Goal: Task Accomplishment & Management: Complete application form

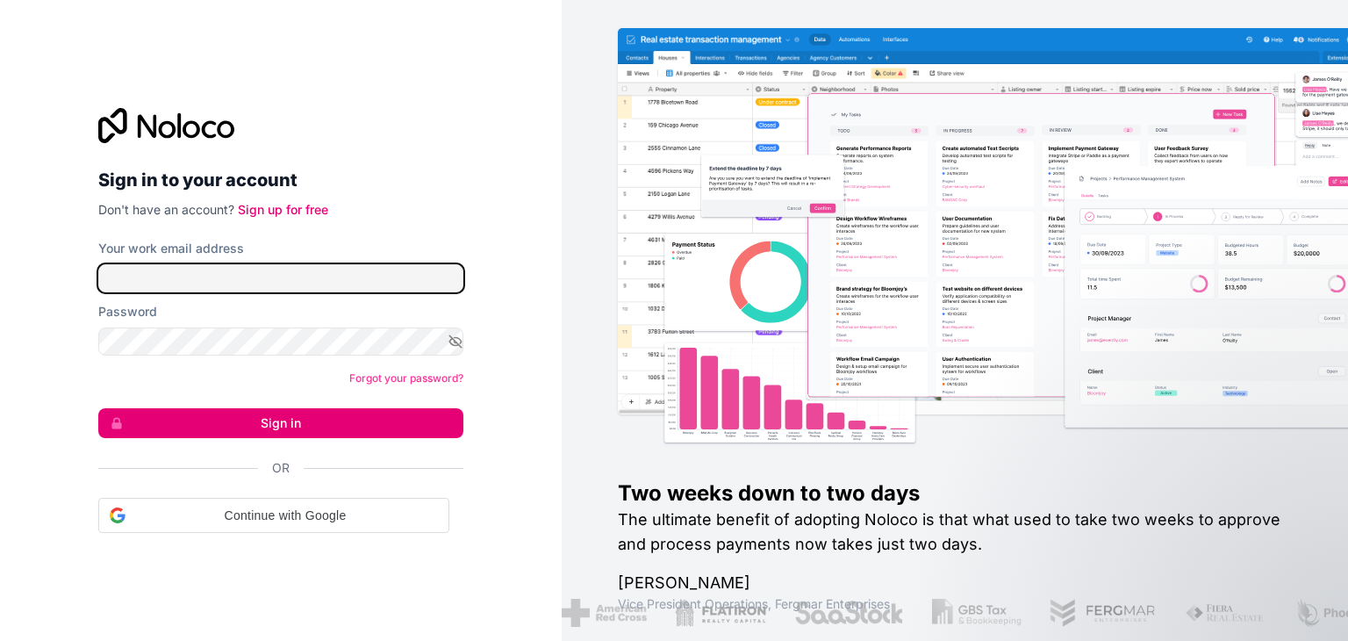
click at [212, 274] on input "Your work email address" at bounding box center [280, 278] width 365 height 28
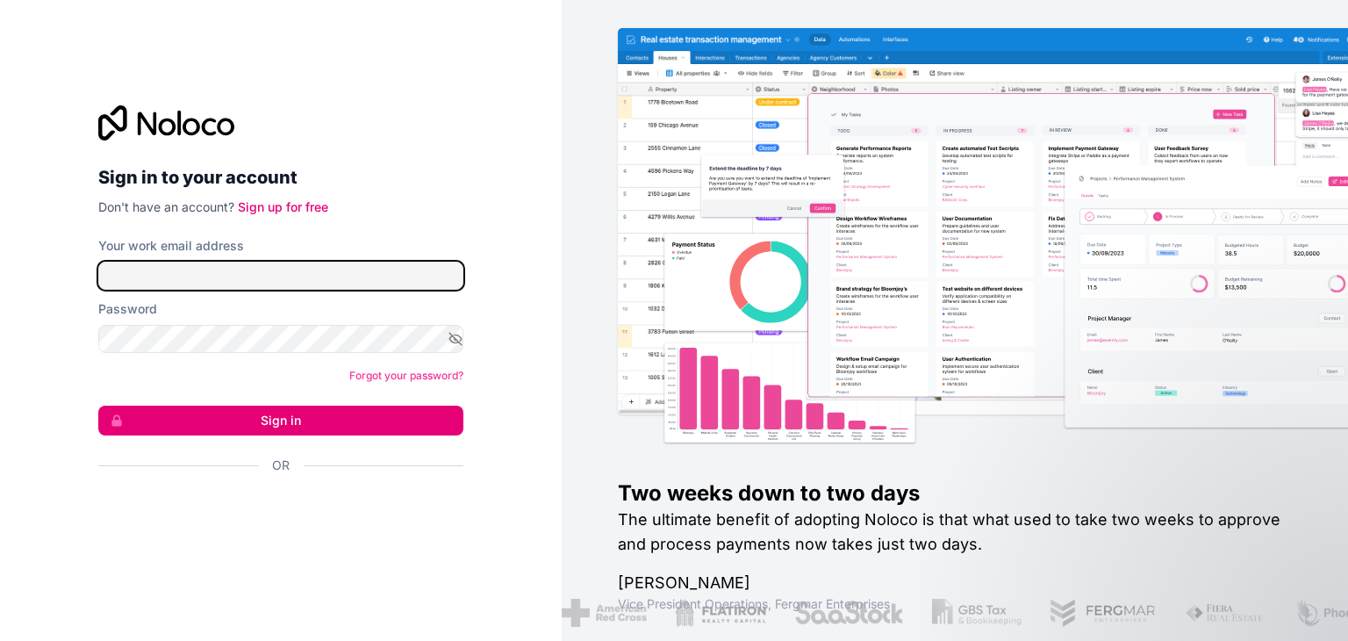
type input "**********"
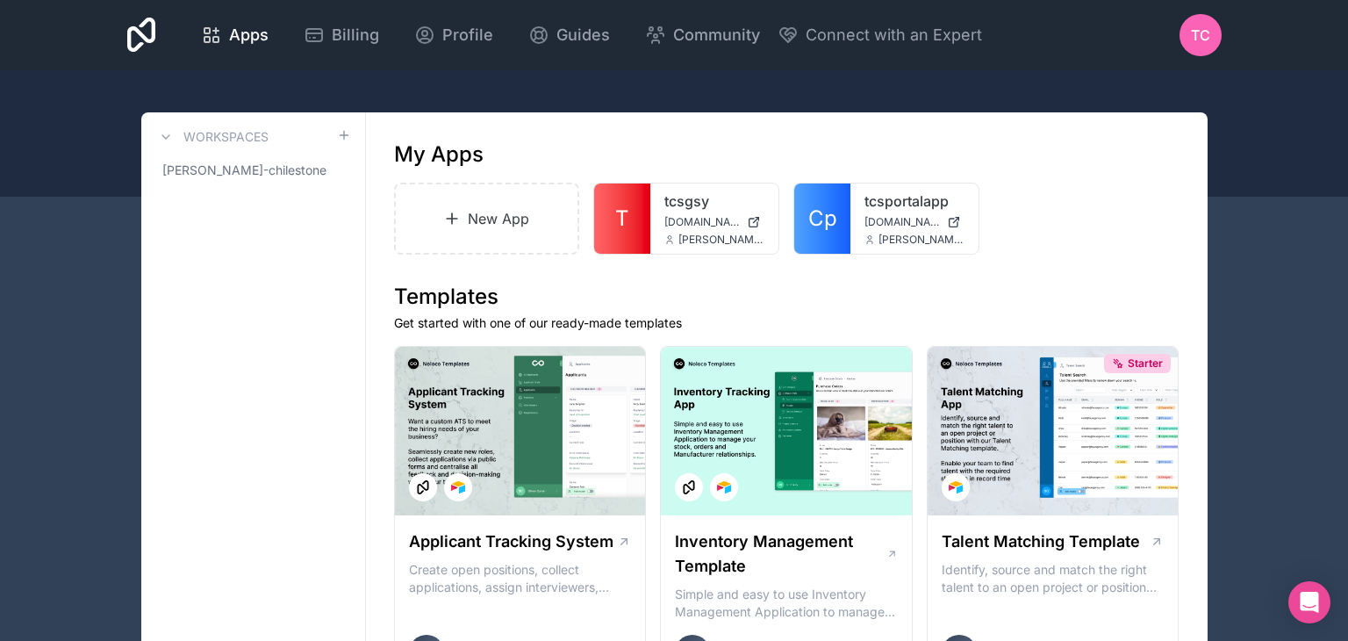
click at [473, 229] on link "New App" at bounding box center [487, 219] width 186 height 72
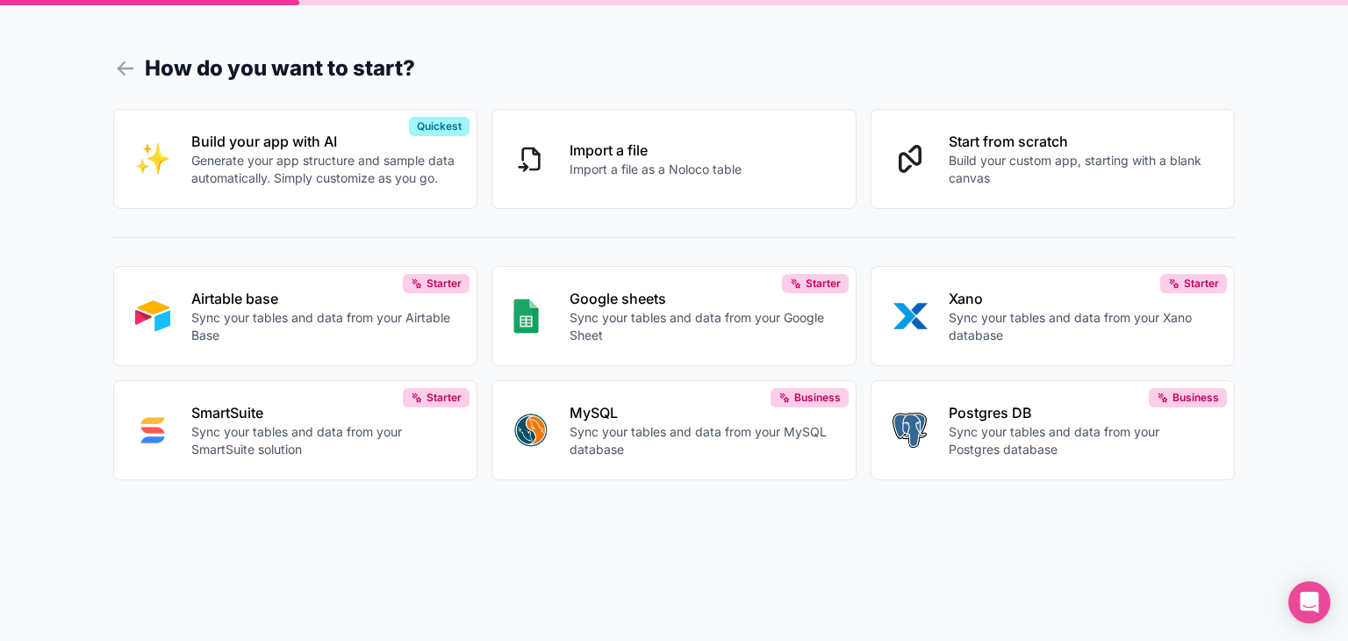
click at [368, 159] on p "Generate your app structure and sample data automatically. Simply customize as …" at bounding box center [323, 169] width 265 height 35
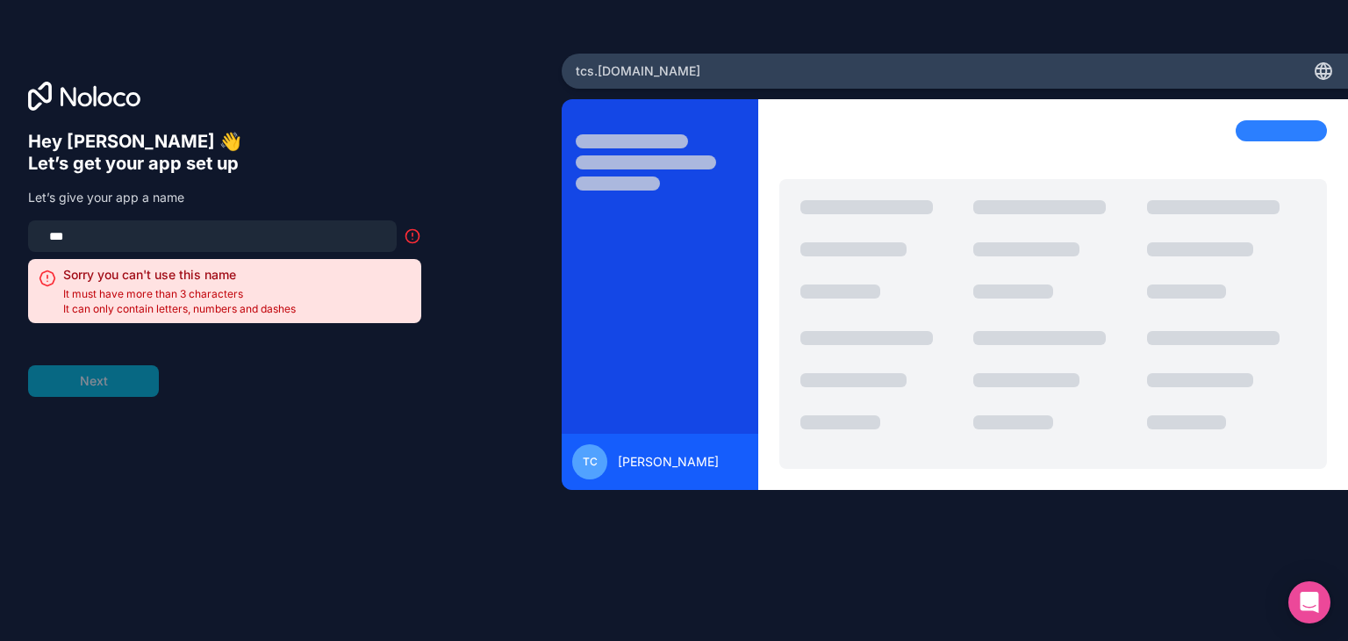
drag, startPoint x: 91, startPoint y: 241, endPoint x: 40, endPoint y: 233, distance: 51.5
click at [40, 233] on input "***" at bounding box center [213, 236] width 348 height 25
type input "*"
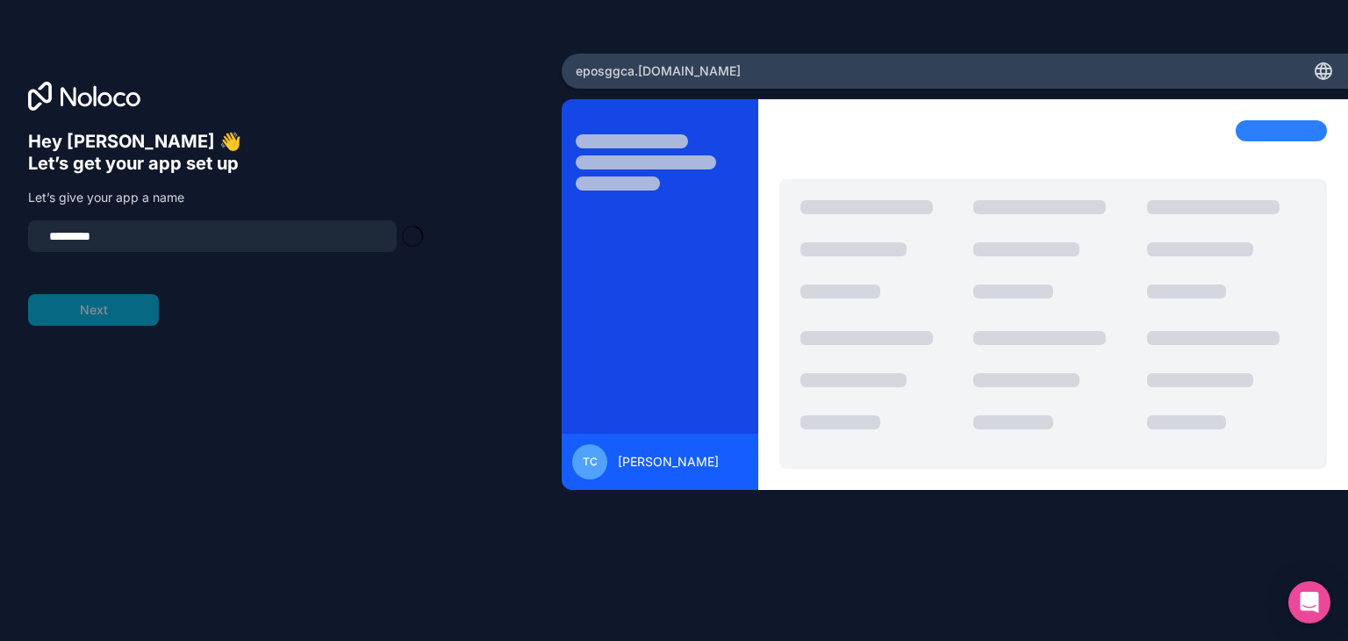
type input "**********"
click at [79, 309] on button "Next" at bounding box center [93, 310] width 131 height 32
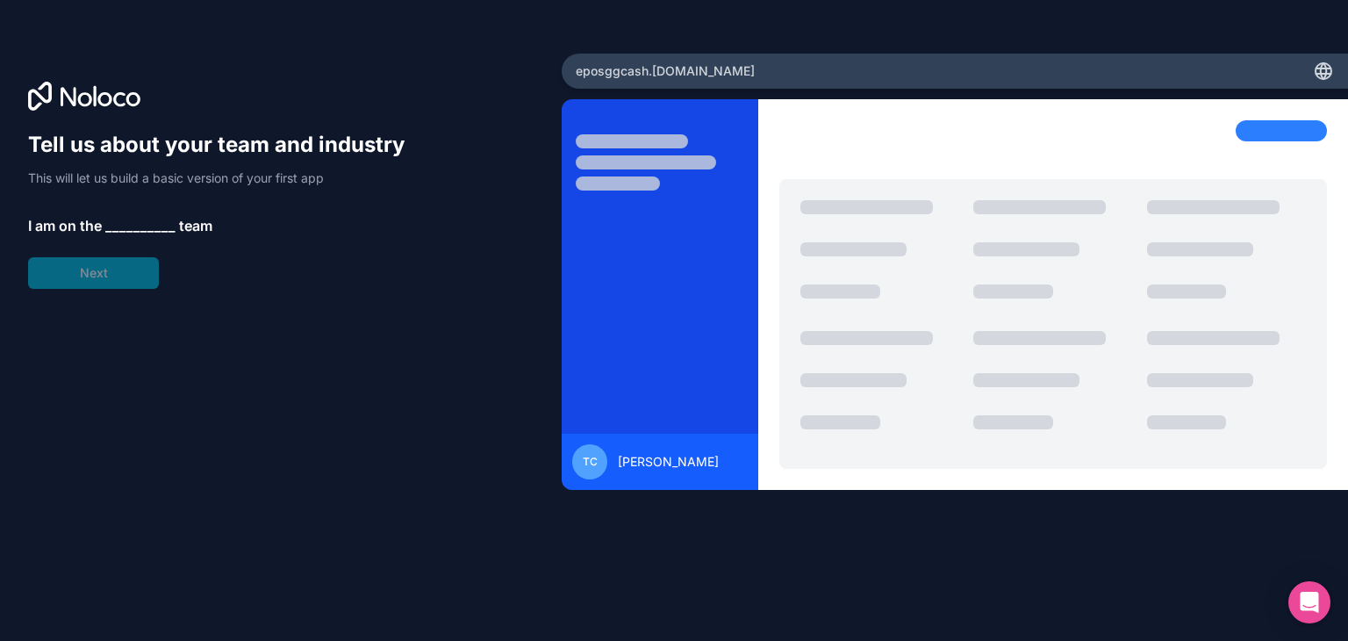
click at [119, 216] on span "__________" at bounding box center [140, 225] width 70 height 21
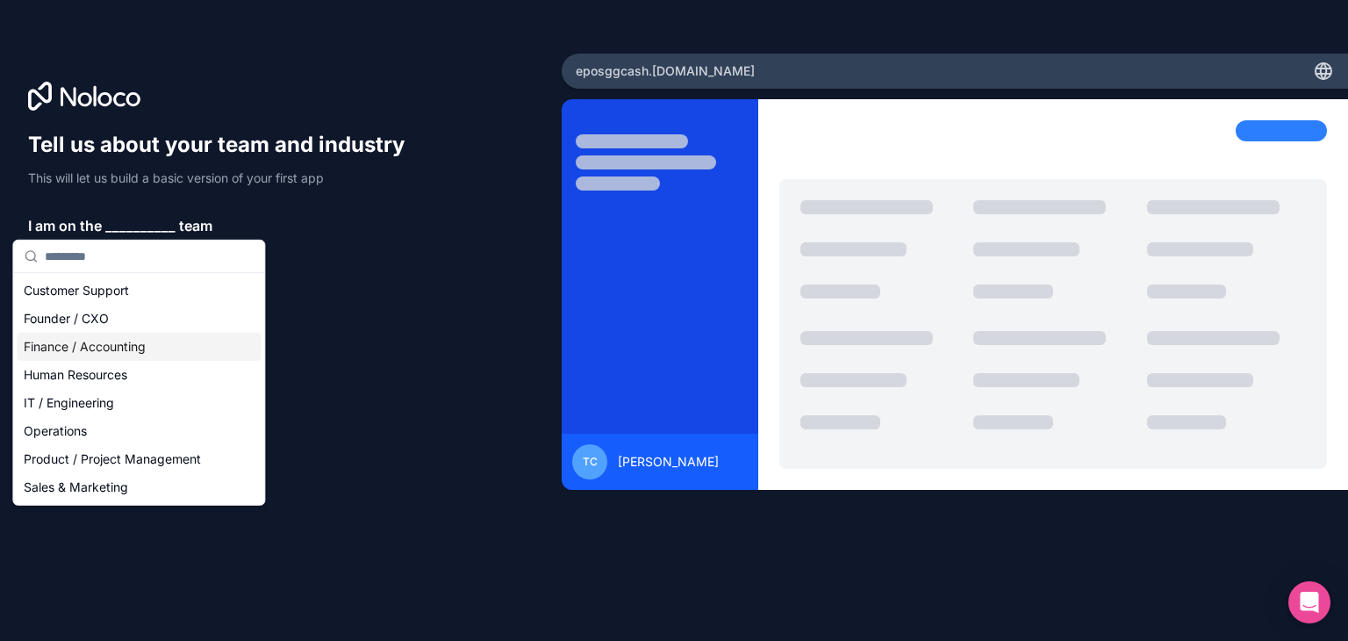
click at [87, 347] on div "Finance / Accounting" at bounding box center [139, 347] width 244 height 28
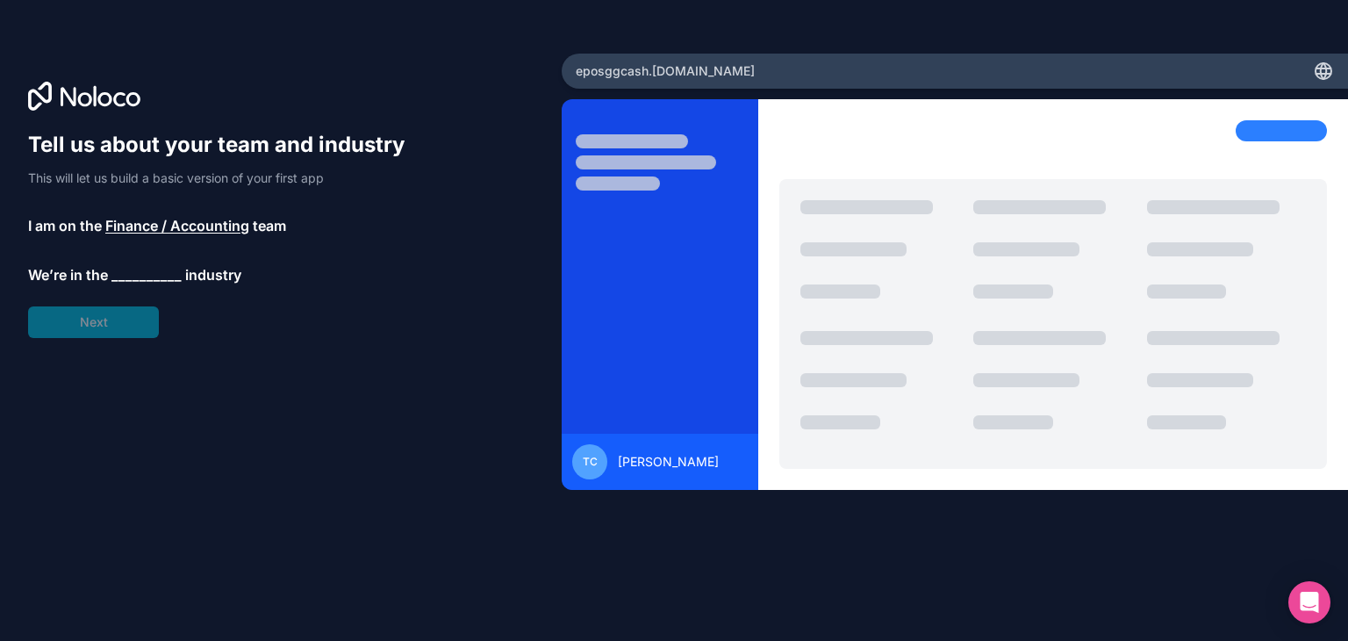
click at [134, 274] on span "__________" at bounding box center [146, 274] width 70 height 21
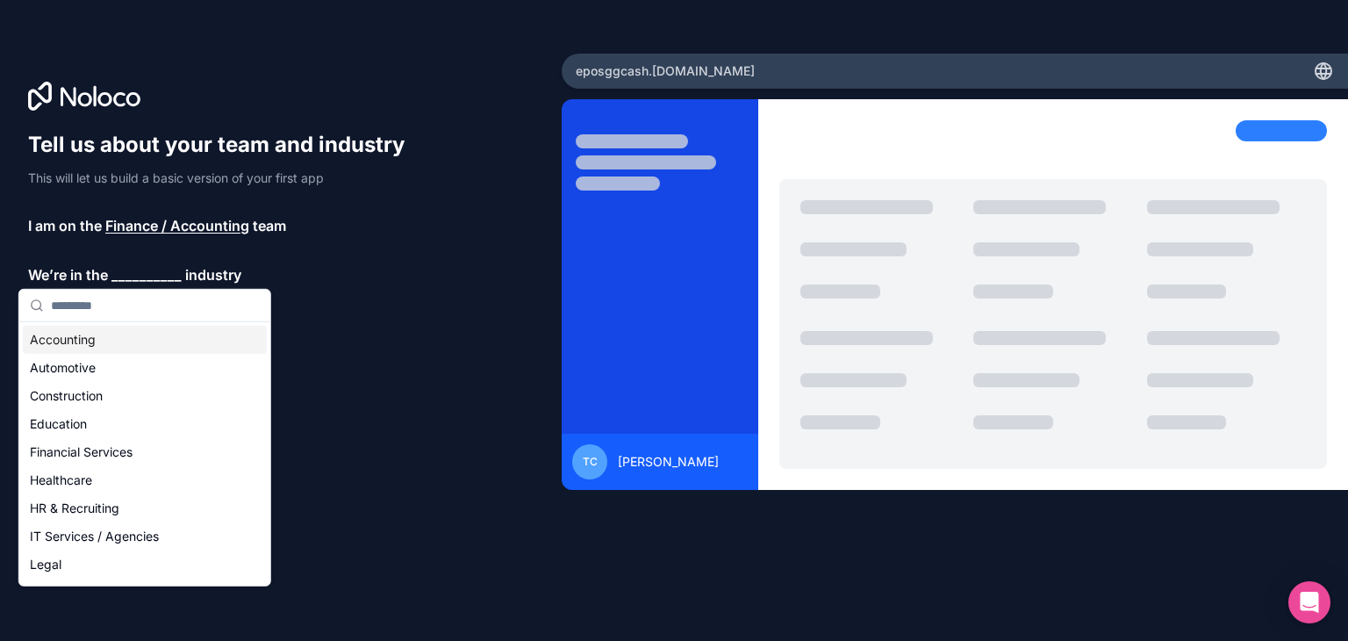
click at [93, 340] on div "Accounting" at bounding box center [145, 340] width 244 height 28
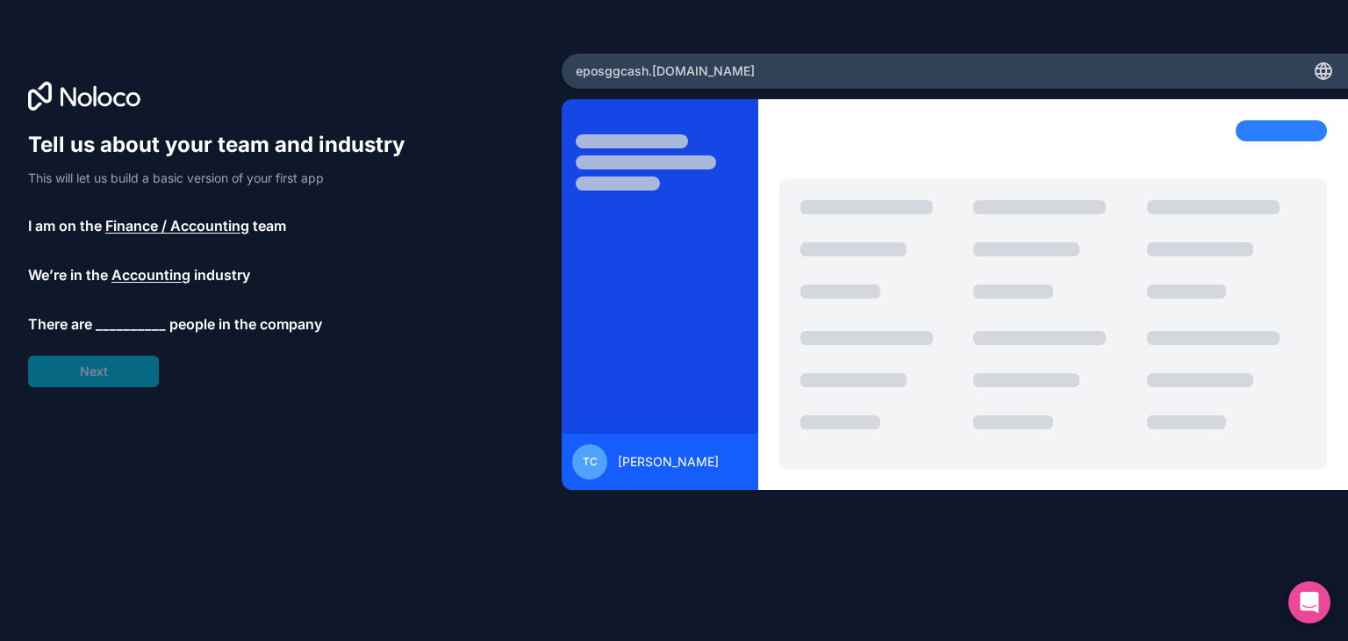
click at [125, 322] on span "__________" at bounding box center [131, 323] width 70 height 21
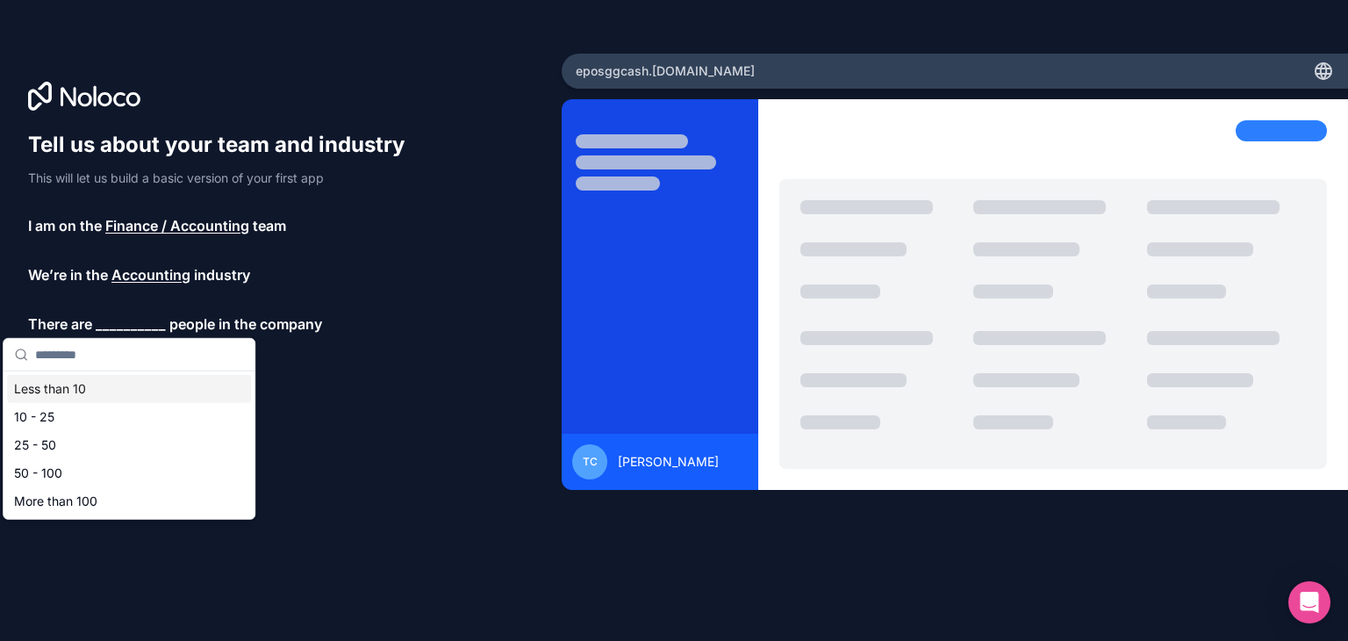
click at [70, 396] on div "Less than 10" at bounding box center [129, 389] width 244 height 28
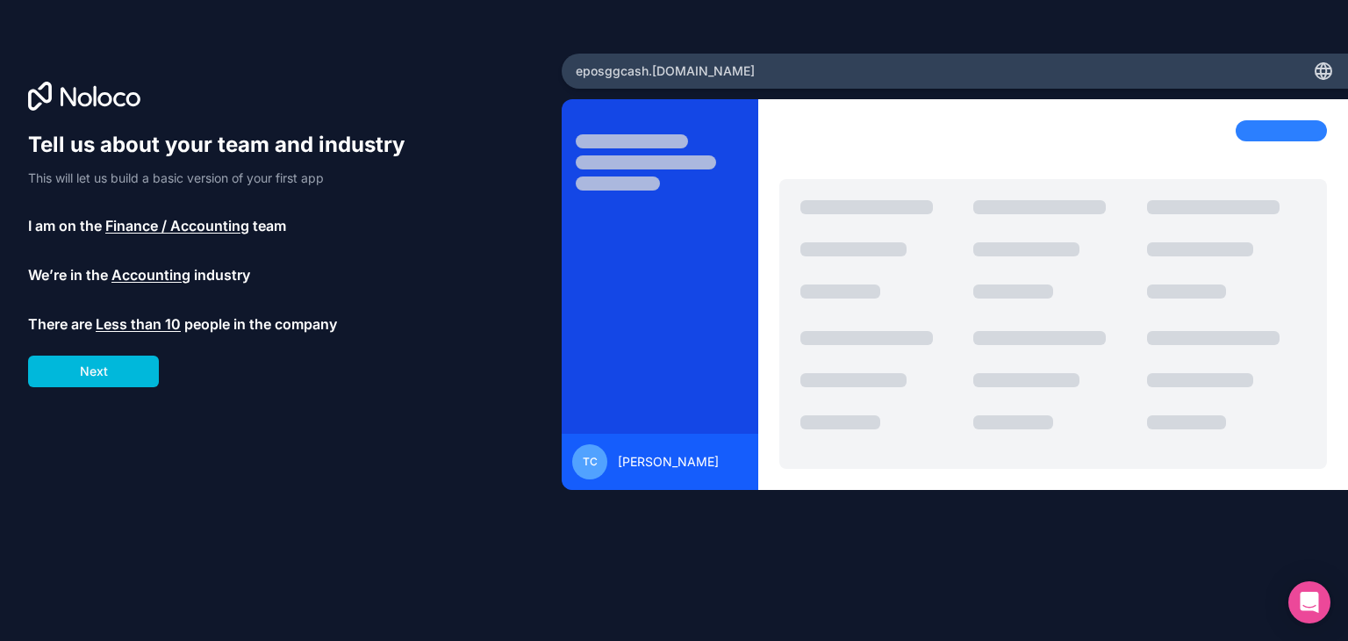
click at [88, 364] on button "Next" at bounding box center [93, 372] width 131 height 32
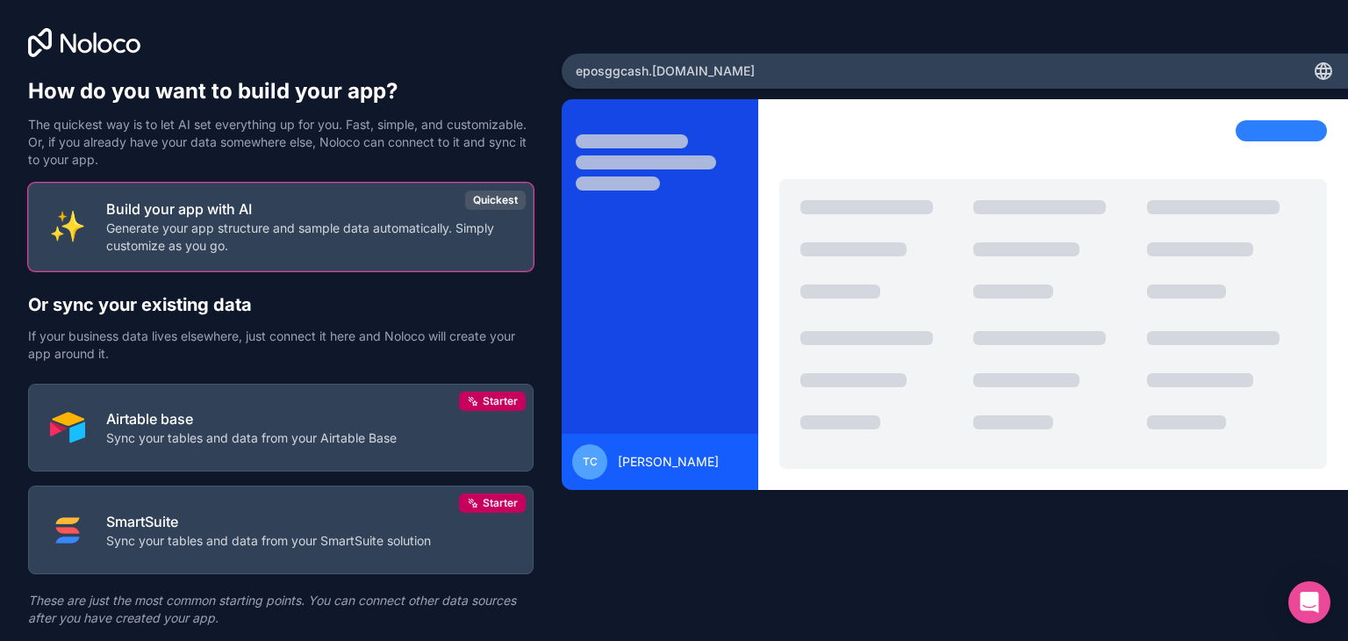
click at [248, 232] on p "Generate your app structure and sample data automatically. Simply customize as …" at bounding box center [309, 236] width 406 height 35
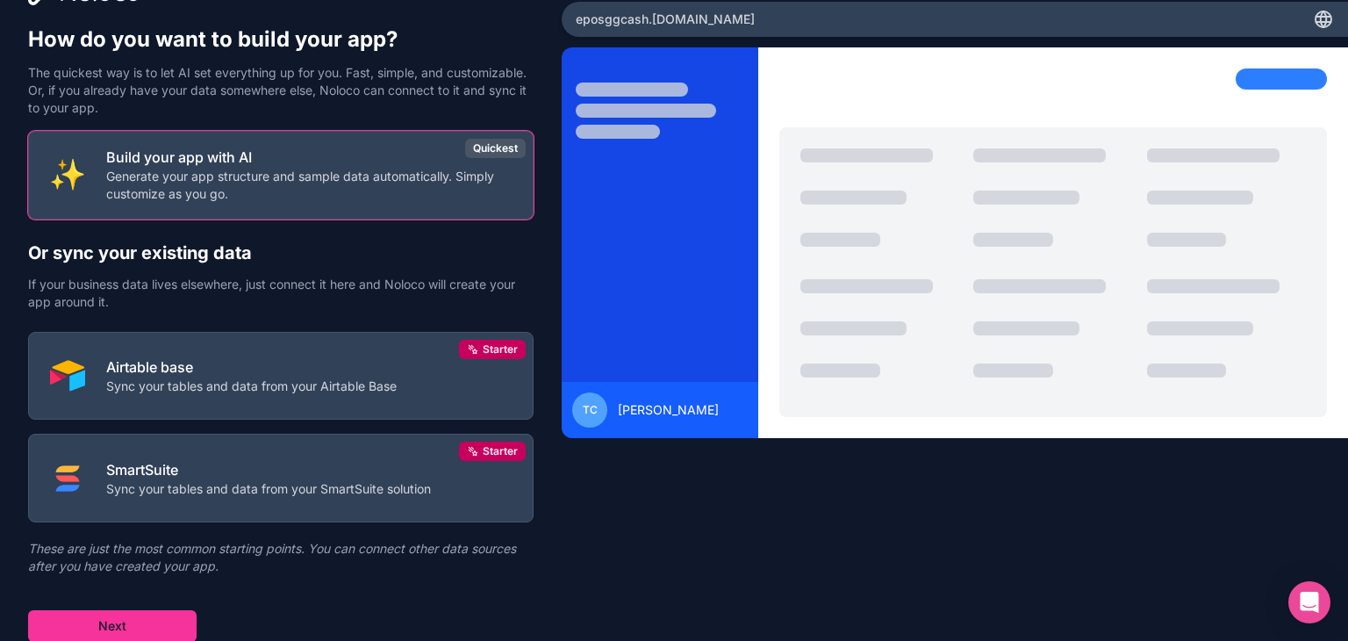
click at [150, 620] on button "Next" at bounding box center [112, 626] width 169 height 32
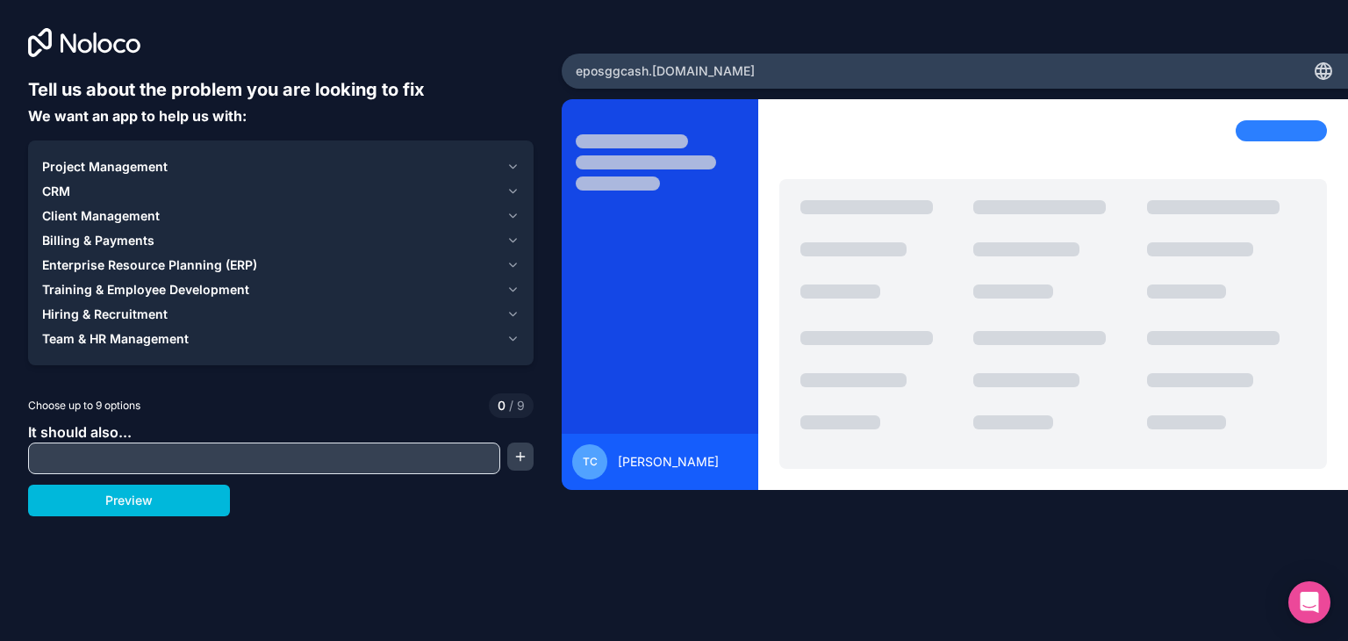
click at [84, 453] on input "text" at bounding box center [263, 458] width 463 height 25
type input "**********"
click at [153, 514] on button "Preview" at bounding box center [129, 501] width 202 height 32
click at [112, 235] on span "Billing & Payments" at bounding box center [98, 241] width 112 height 18
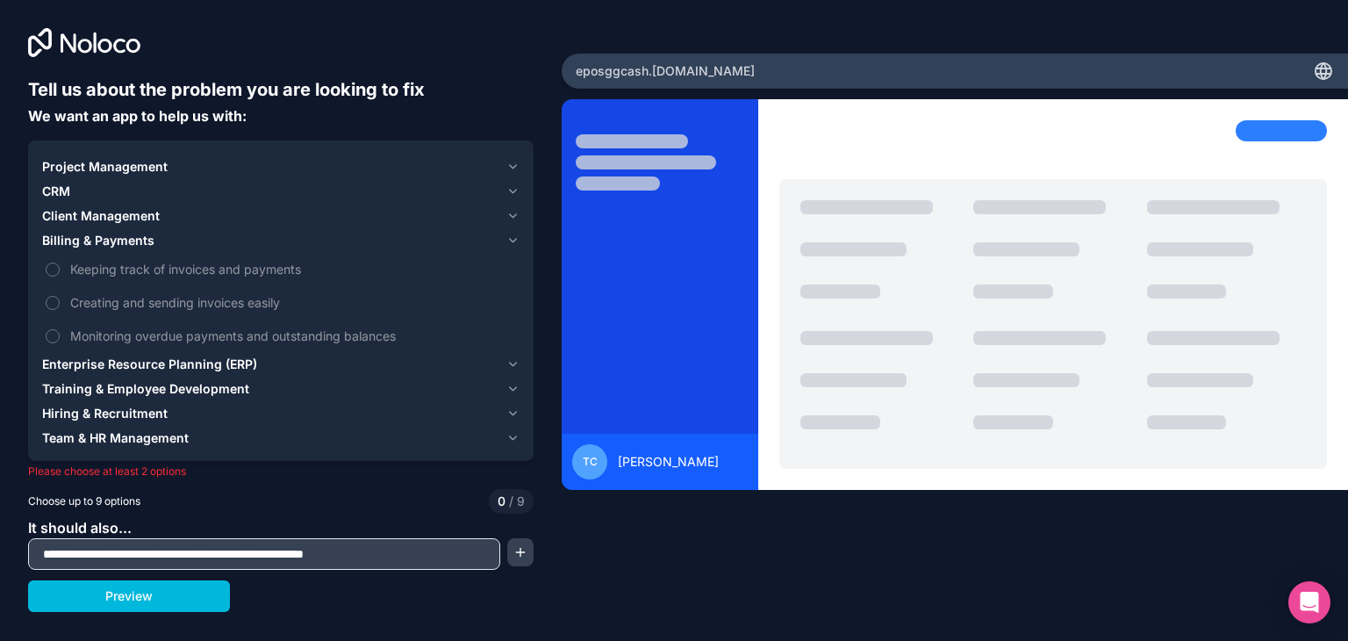
click at [97, 356] on span "Enterprise Resource Planning (ERP)" at bounding box center [149, 365] width 215 height 18
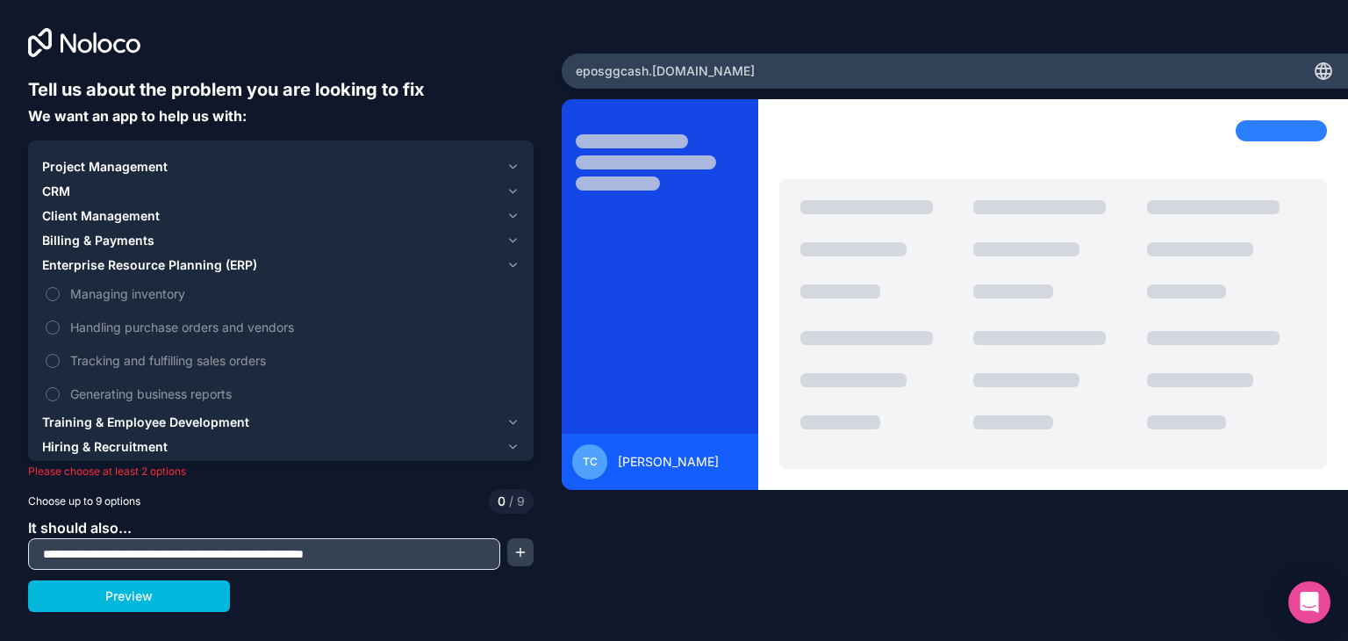
click at [77, 190] on div "CRM" at bounding box center [270, 192] width 457 height 18
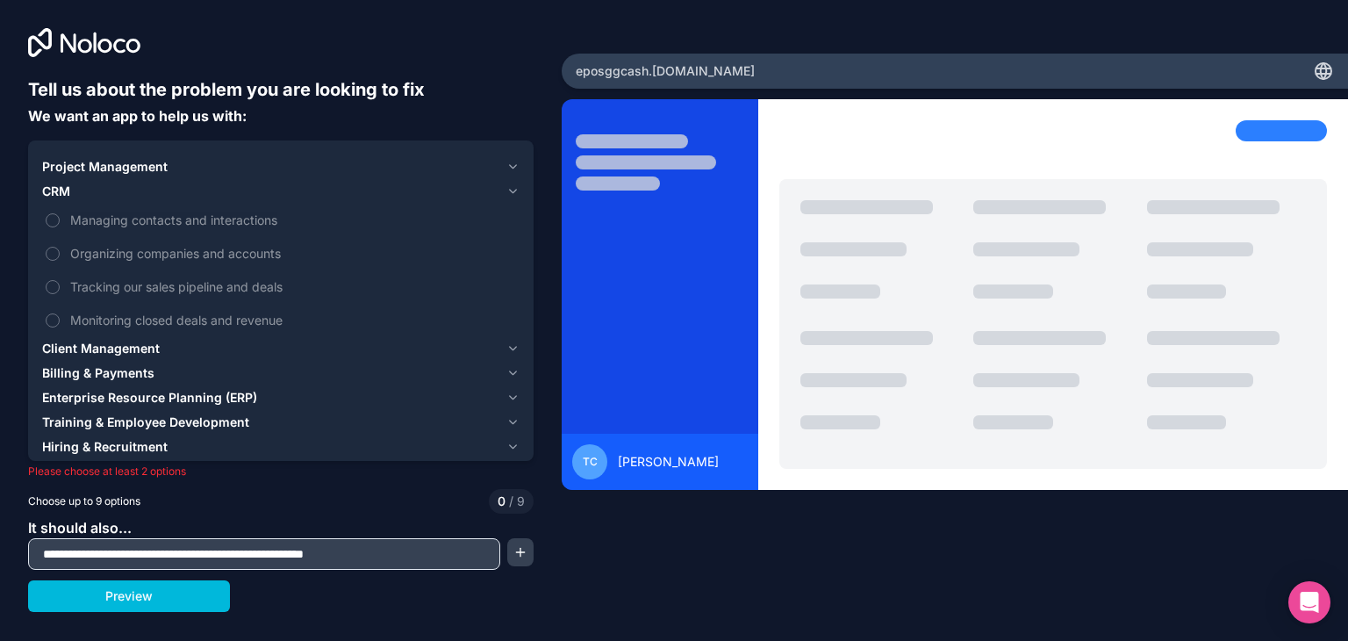
click at [102, 364] on span "Billing & Payments" at bounding box center [98, 373] width 112 height 18
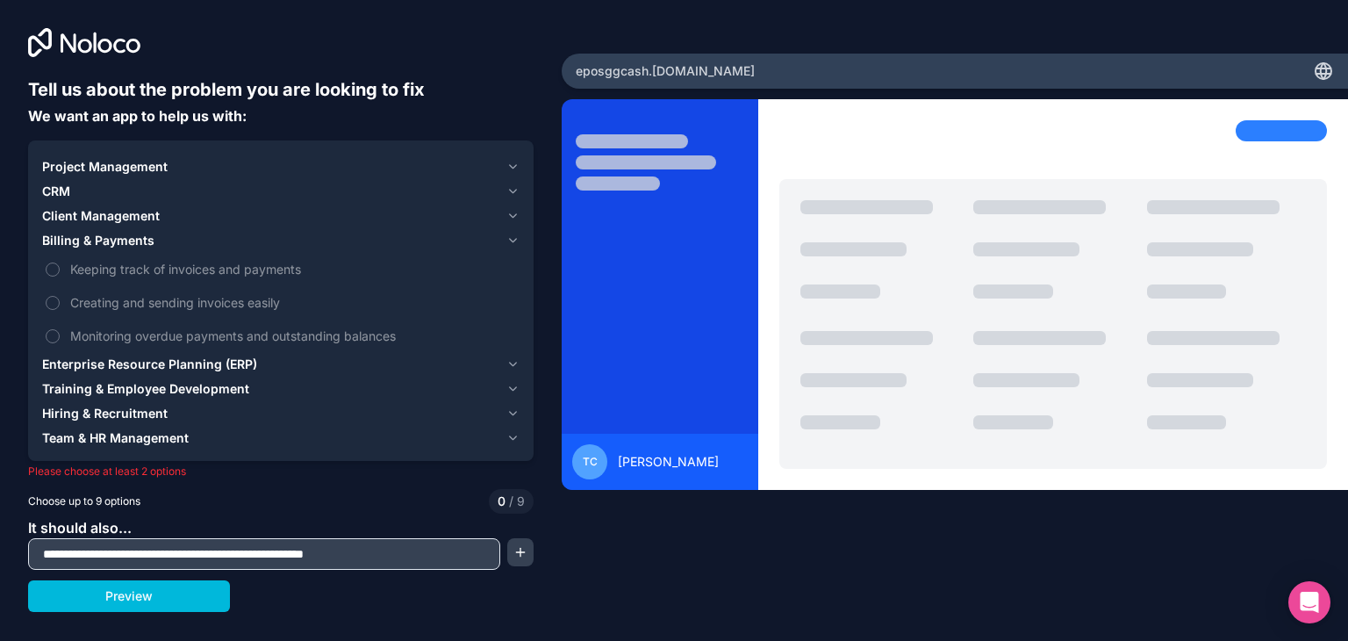
click at [76, 270] on span "Keeping track of invoices and payments" at bounding box center [293, 269] width 446 height 18
click at [60, 270] on button "Keeping track of invoices and payments" at bounding box center [53, 269] width 14 height 14
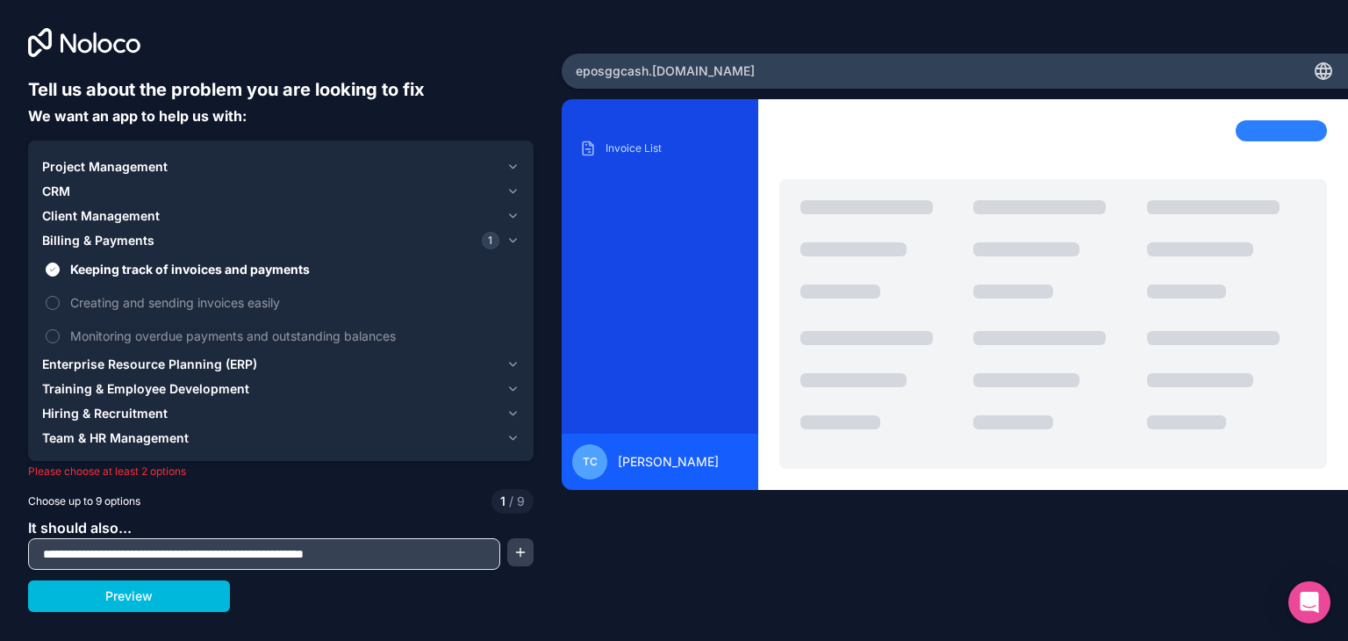
click at [60, 293] on label "Creating and sending invoices easily" at bounding box center [281, 302] width 478 height 32
click at [60, 296] on button "Creating and sending invoices easily" at bounding box center [53, 303] width 14 height 14
click at [520, 551] on button "button" at bounding box center [520, 552] width 26 height 28
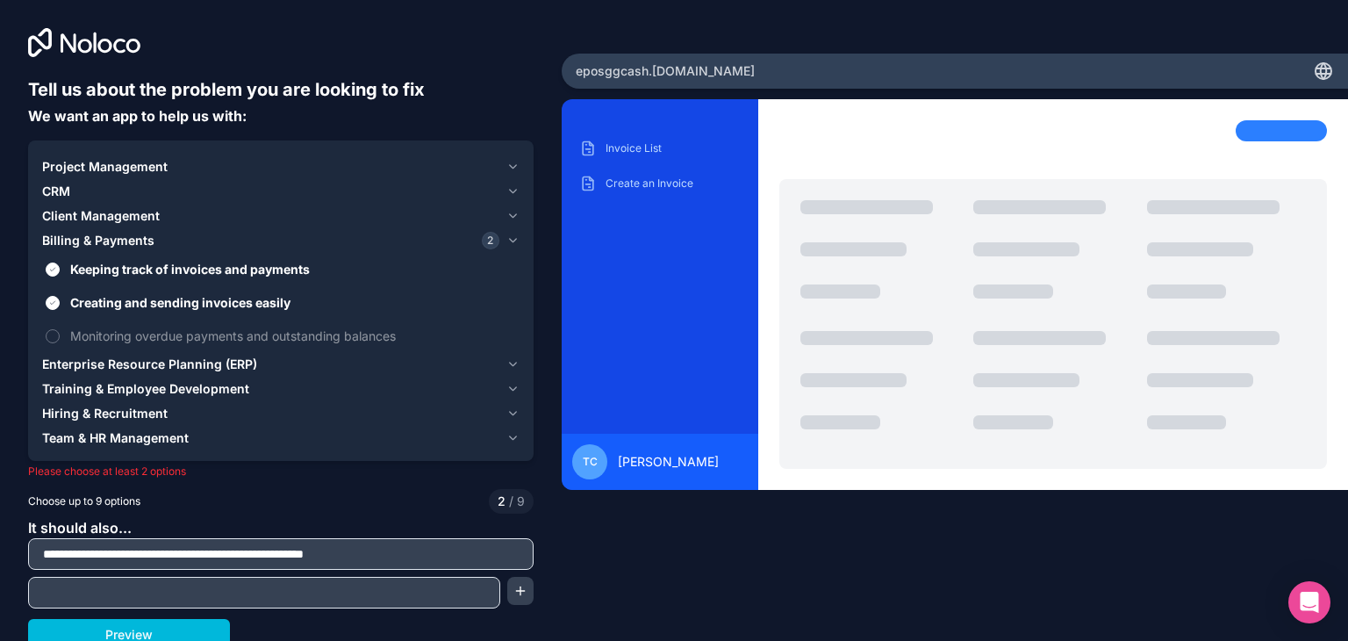
click at [54, 270] on button "Keeping track of invoices and payments" at bounding box center [53, 269] width 14 height 14
click at [51, 307] on button "Creating and sending invoices easily" at bounding box center [53, 303] width 14 height 14
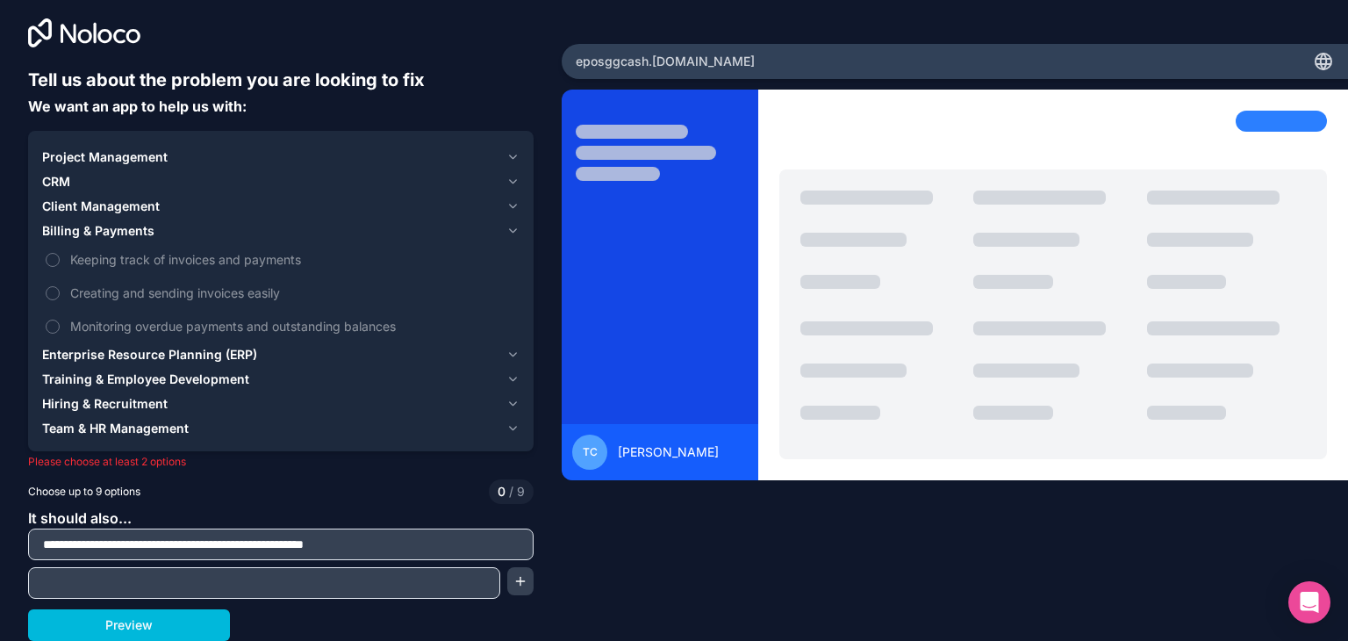
scroll to position [8, 0]
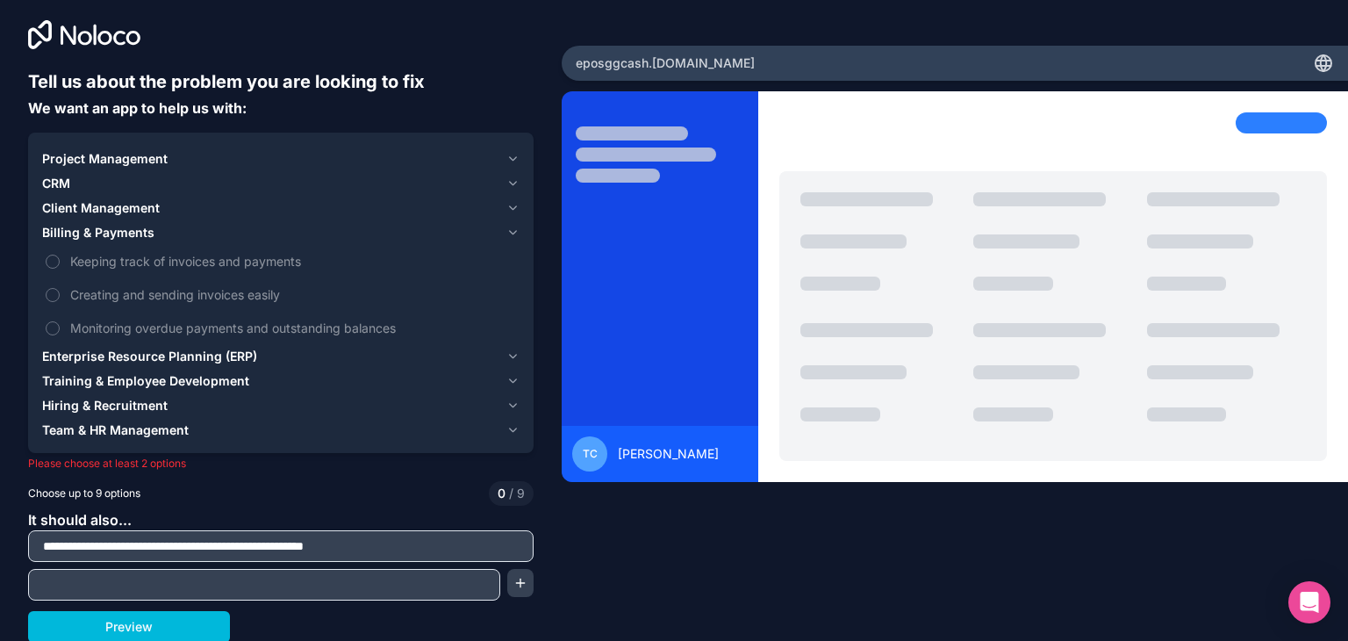
click at [69, 586] on input "text" at bounding box center [263, 584] width 463 height 25
type input "**********"
click at [529, 578] on button "button" at bounding box center [520, 583] width 26 height 28
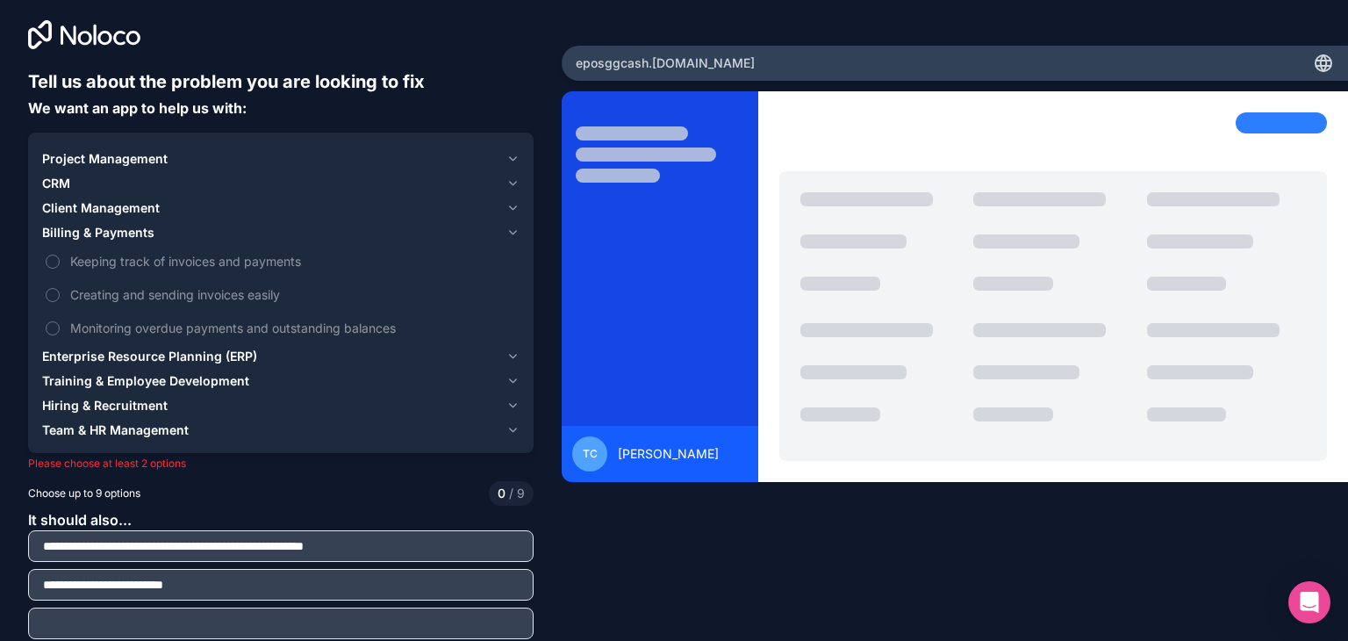
click at [418, 611] on input "text" at bounding box center [280, 623] width 497 height 25
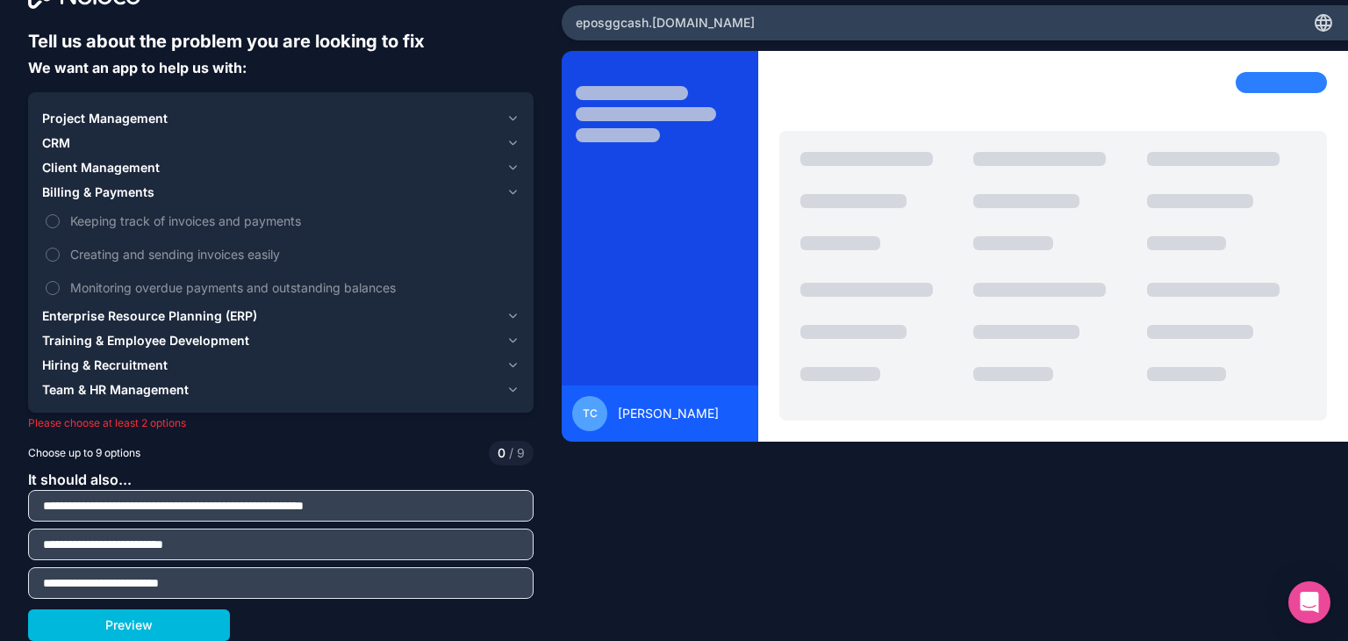
type input "**********"
click at [190, 626] on button "Preview" at bounding box center [129, 625] width 202 height 32
click at [52, 226] on button "Keeping track of invoices and payments" at bounding box center [53, 221] width 14 height 14
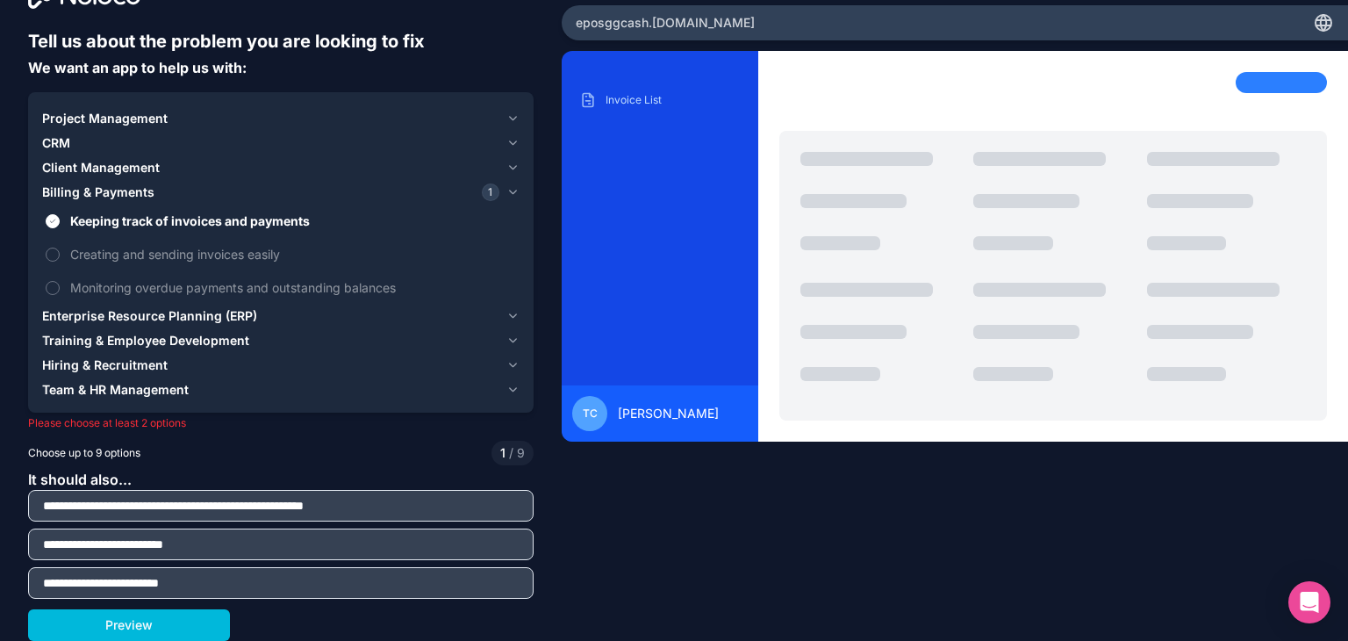
click at [53, 259] on button "Creating and sending invoices easily" at bounding box center [53, 255] width 14 height 14
click at [134, 621] on button "Preview" at bounding box center [129, 625] width 202 height 32
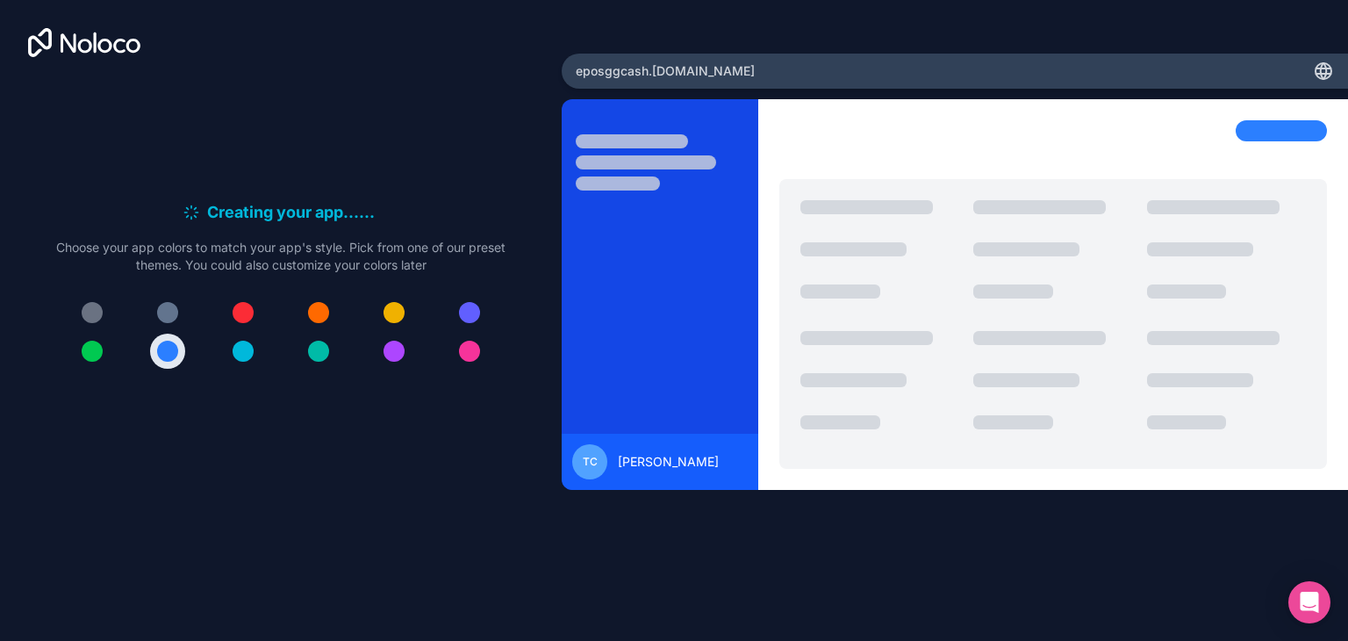
scroll to position [0, 0]
click at [107, 350] on button at bounding box center [92, 351] width 35 height 35
